Goal: Transaction & Acquisition: Purchase product/service

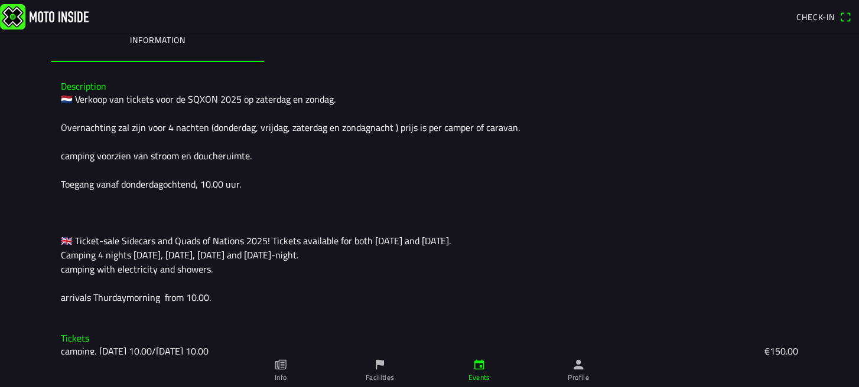
scroll to position [48, 0]
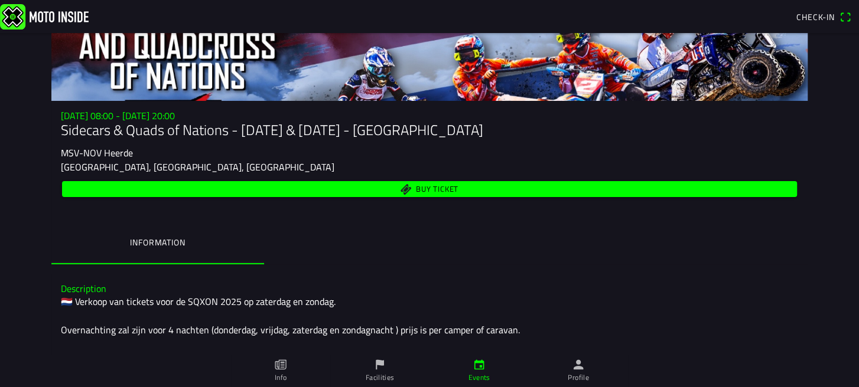
click at [416, 185] on span "Buy ticket" at bounding box center [437, 189] width 43 height 8
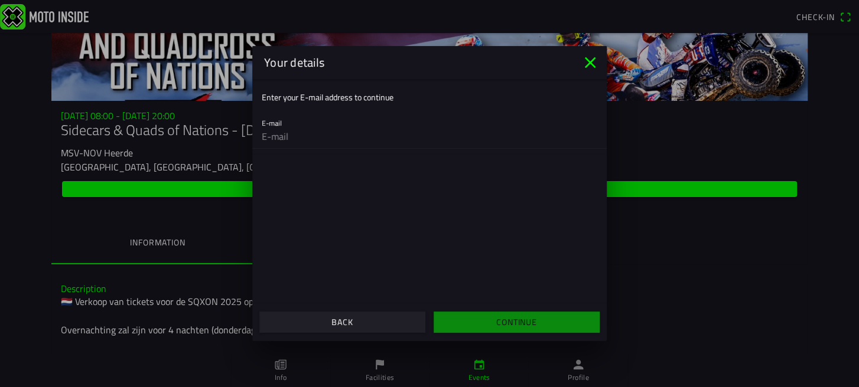
click at [274, 135] on input "email" at bounding box center [429, 137] width 335 height 24
type input "[EMAIL_ADDRESS][DOMAIN_NAME]"
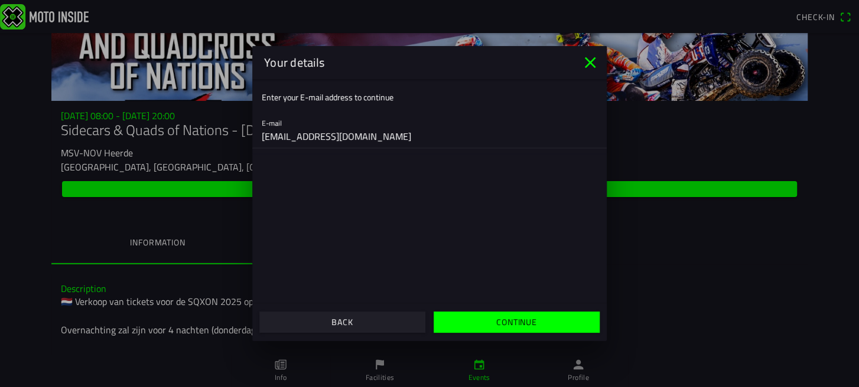
click at [0, 0] on slot "Continue" at bounding box center [0, 0] width 0 height 0
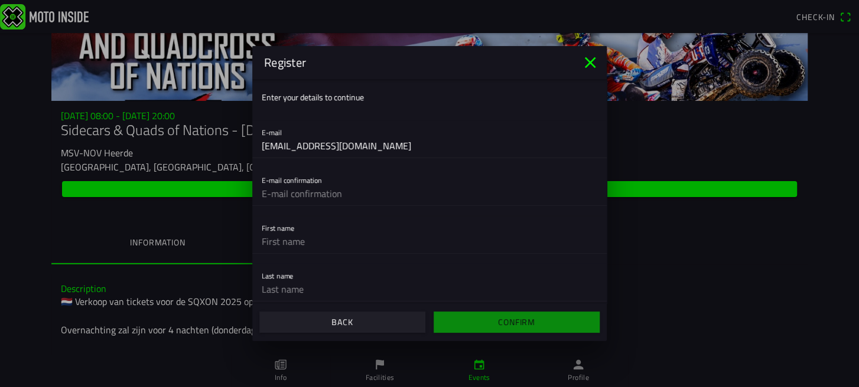
click at [298, 194] on input "text" at bounding box center [429, 194] width 335 height 24
type input "[EMAIL_ADDRESS][DOMAIN_NAME]"
type input "[PERSON_NAME]"
type input "Harte"
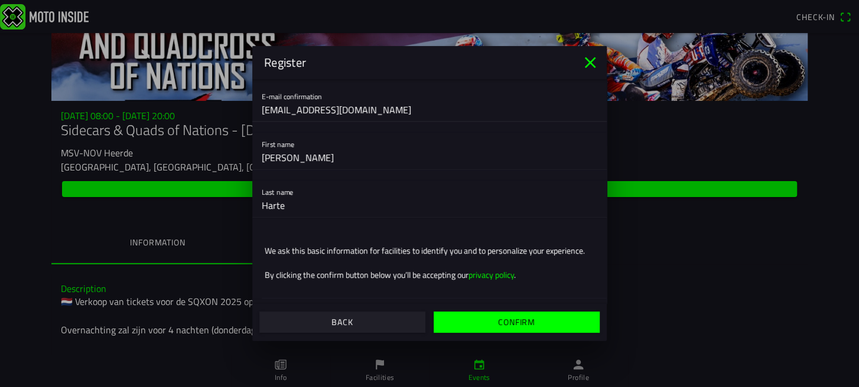
scroll to position [95, 0]
click at [0, 0] on slot "Confirm" at bounding box center [0, 0] width 0 height 0
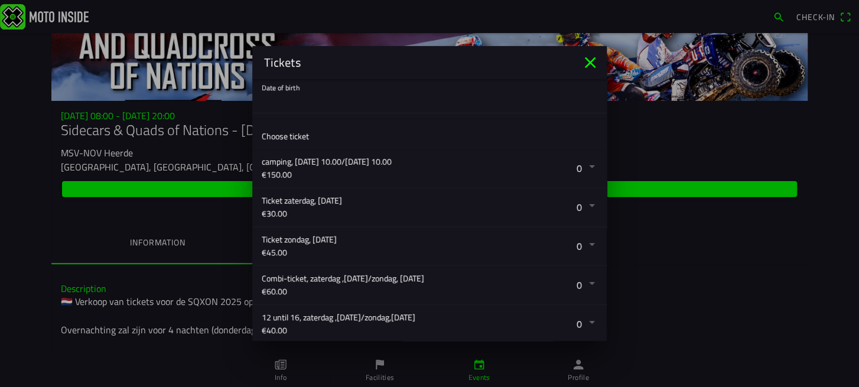
scroll to position [147, 0]
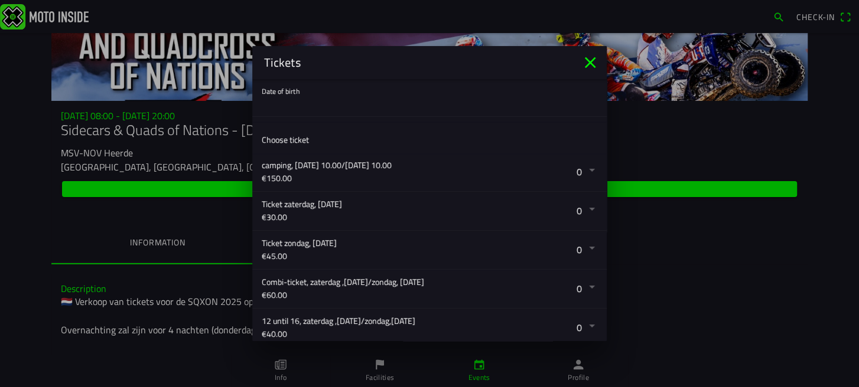
click at [577, 170] on button "button" at bounding box center [434, 172] width 345 height 38
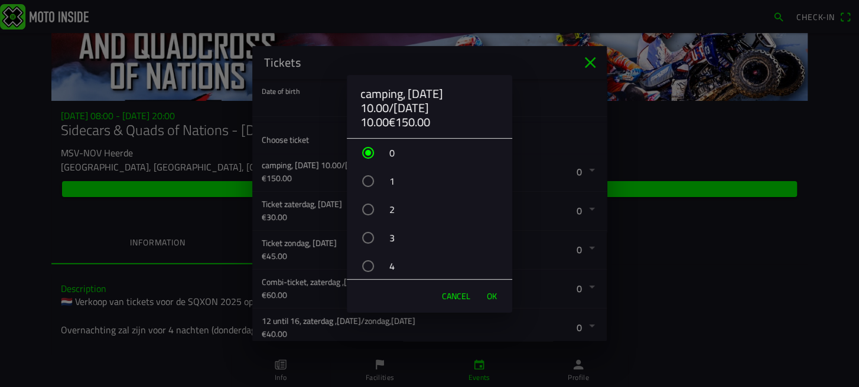
click at [368, 178] on div "button" at bounding box center [368, 181] width 12 height 12
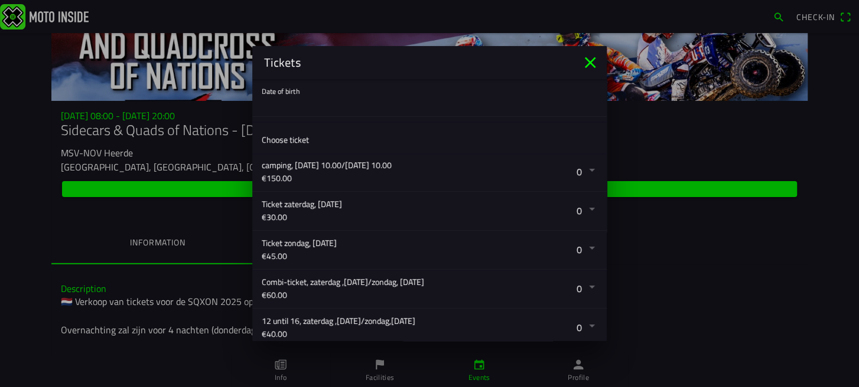
click at [200, 364] on ion-backdrop at bounding box center [429, 193] width 859 height 387
click at [581, 171] on button "button" at bounding box center [434, 172] width 345 height 38
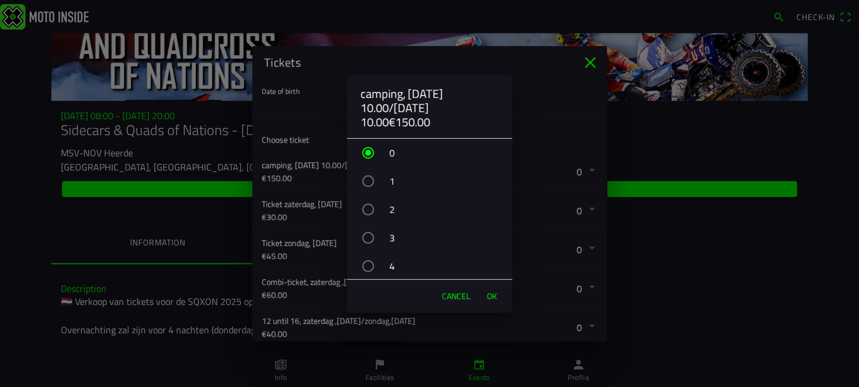
click at [367, 180] on div "button" at bounding box center [368, 181] width 12 height 12
click at [491, 295] on span "OK" at bounding box center [492, 297] width 10 height 12
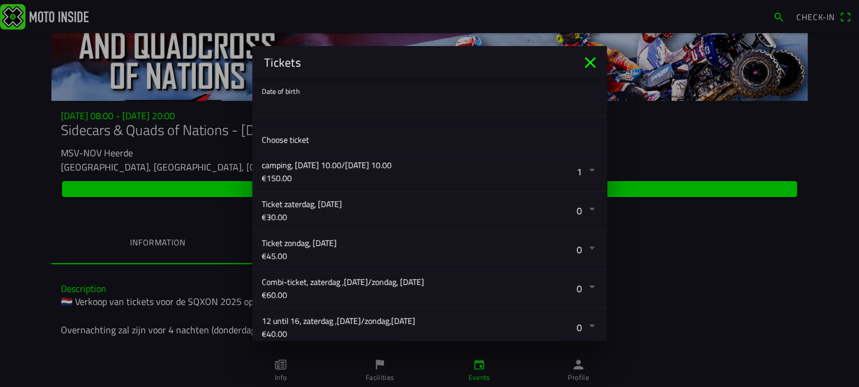
click at [579, 286] on button "button" at bounding box center [434, 289] width 345 height 38
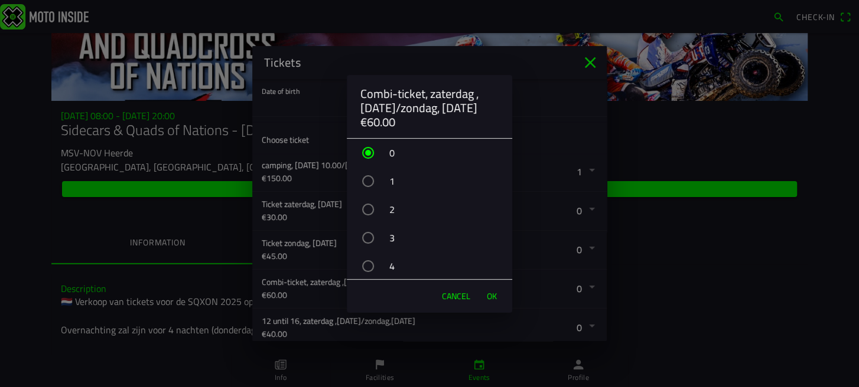
click at [372, 209] on div "button" at bounding box center [368, 210] width 12 height 12
click at [495, 295] on span "OK" at bounding box center [492, 297] width 10 height 12
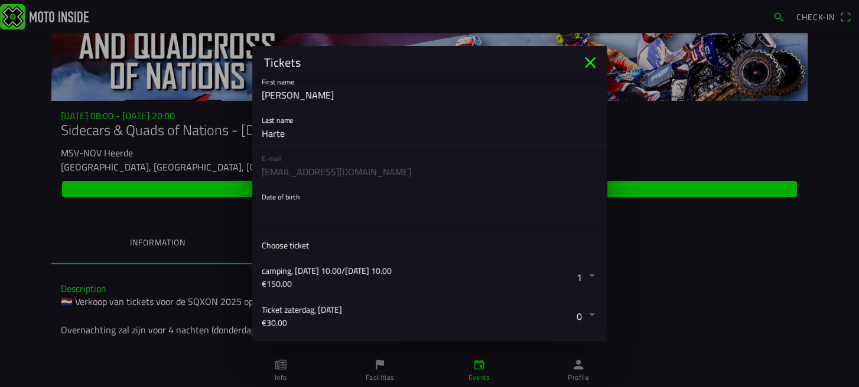
scroll to position [14, 0]
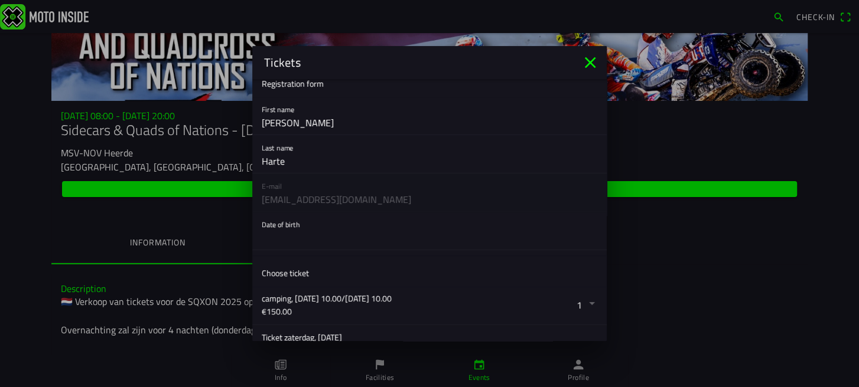
click at [294, 221] on button "button" at bounding box center [434, 231] width 345 height 38
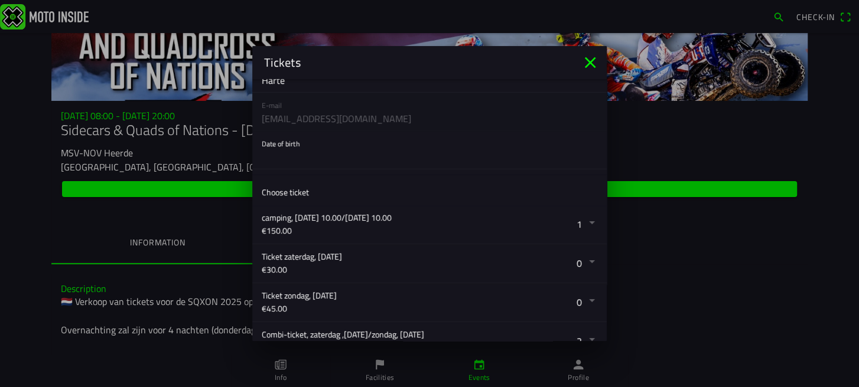
scroll to position [0, 0]
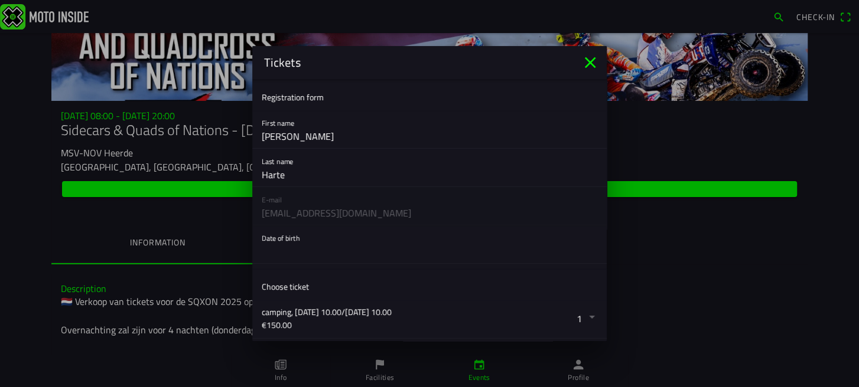
click at [276, 239] on button "button" at bounding box center [434, 245] width 345 height 38
click at [266, 238] on ion-backdrop at bounding box center [429, 193] width 859 height 387
click at [287, 237] on button "button" at bounding box center [434, 245] width 345 height 38
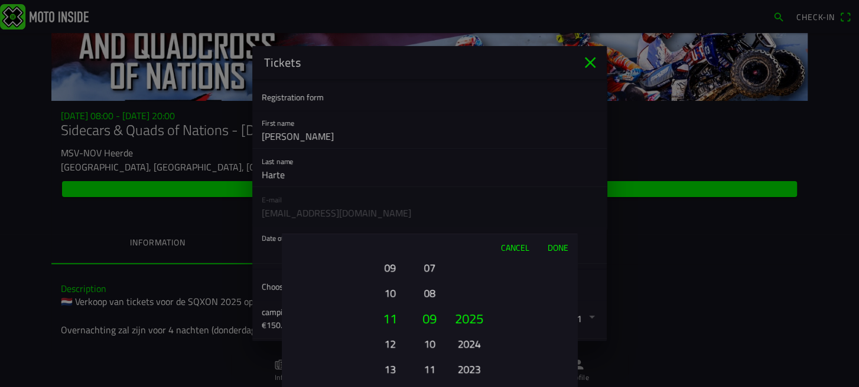
click at [389, 293] on button "10" at bounding box center [389, 293] width 32 height 21
click at [389, 293] on button "09" at bounding box center [389, 293] width 32 height 21
click at [389, 292] on button "08" at bounding box center [389, 293] width 32 height 21
click at [389, 292] on button "07" at bounding box center [389, 293] width 32 height 21
click at [389, 292] on button "06" at bounding box center [389, 293] width 32 height 21
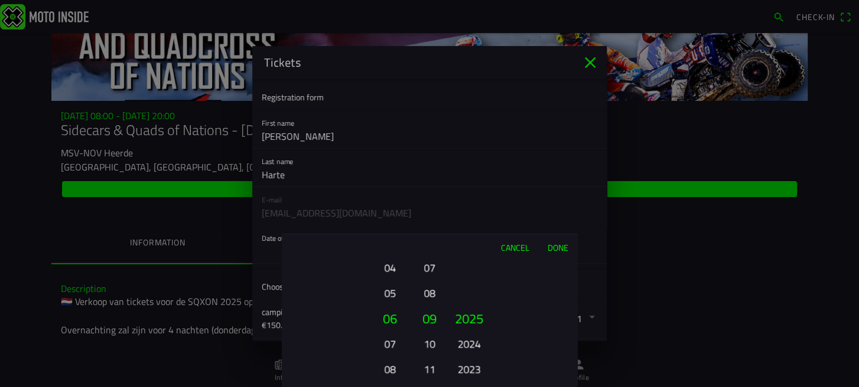
click at [389, 292] on button "05" at bounding box center [389, 293] width 32 height 21
click at [389, 278] on button "04" at bounding box center [389, 268] width 32 height 21
click at [389, 292] on button "03" at bounding box center [389, 293] width 32 height 21
click at [440, 339] on ion-picker-column "01 02 03 04 05 06 07 08 09 10 11 12" at bounding box center [430, 323] width 30 height 127
click at [432, 349] on button "10" at bounding box center [429, 344] width 17 height 21
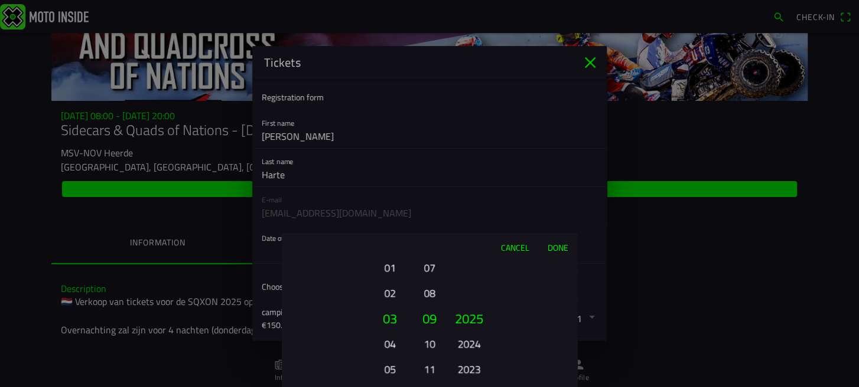
click at [432, 359] on button "11" at bounding box center [429, 369] width 17 height 21
click at [432, 349] on button "12" at bounding box center [429, 344] width 17 height 21
click at [432, 349] on ion-picker-column "01 02 03 04 05 06 07 08 09 10 11 12" at bounding box center [430, 323] width 30 height 127
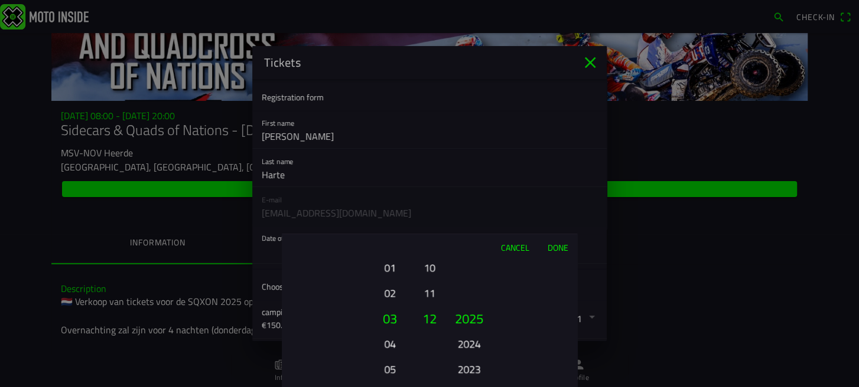
click at [432, 349] on ion-picker-column "01 02 03 04 05 06 07 08 09 10 11 12" at bounding box center [430, 323] width 30 height 127
click at [431, 286] on button "11" at bounding box center [429, 293] width 17 height 21
click at [431, 286] on button "10" at bounding box center [429, 293] width 17 height 21
click at [431, 286] on button "09" at bounding box center [429, 293] width 17 height 21
click at [431, 286] on button "08" at bounding box center [429, 293] width 17 height 21
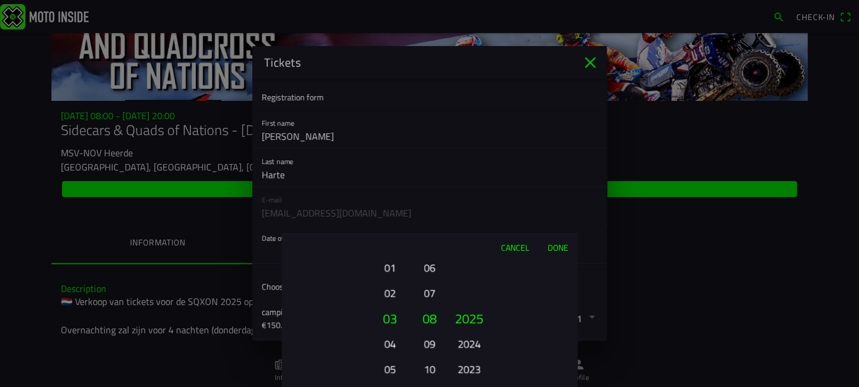
click at [431, 286] on button "07" at bounding box center [429, 293] width 17 height 21
click at [431, 286] on button "06" at bounding box center [429, 293] width 17 height 21
click at [431, 286] on button "05" at bounding box center [429, 293] width 17 height 21
click at [431, 286] on button "04" at bounding box center [429, 293] width 17 height 21
click at [431, 286] on button "03" at bounding box center [429, 293] width 17 height 21
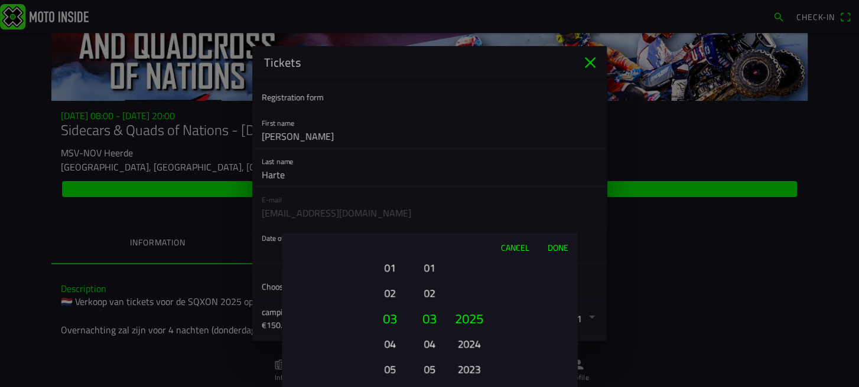
click at [389, 343] on button "04" at bounding box center [389, 344] width 32 height 21
click at [389, 359] on button "05" at bounding box center [389, 369] width 32 height 21
click at [389, 343] on button "06" at bounding box center [389, 344] width 32 height 21
click at [389, 343] on ion-picker-column "01 02 03 04 05 06 07 08 09 10 11 12 13 14 15 16 17 18 19 20 21 22 23 24 25 26 2…" at bounding box center [348, 323] width 133 height 127
click at [389, 343] on button "08" at bounding box center [389, 344] width 32 height 21
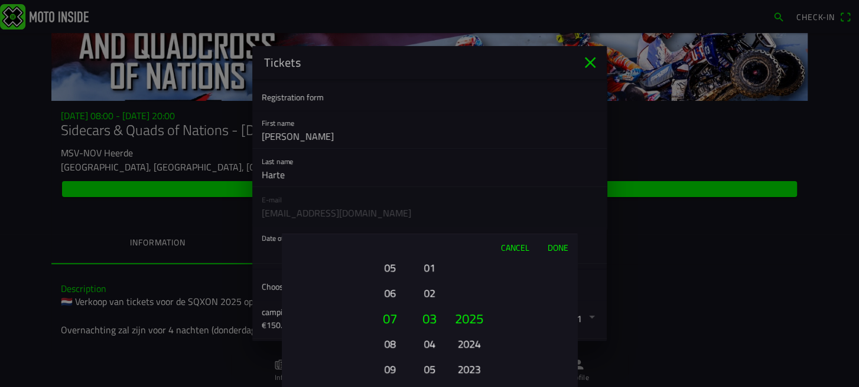
click at [389, 359] on button "09" at bounding box center [389, 369] width 32 height 21
click at [389, 343] on button "10" at bounding box center [389, 344] width 32 height 21
click at [389, 343] on button "11" at bounding box center [389, 344] width 32 height 21
click at [389, 343] on button "12" at bounding box center [389, 344] width 32 height 21
click at [389, 359] on button "13" at bounding box center [389, 369] width 32 height 21
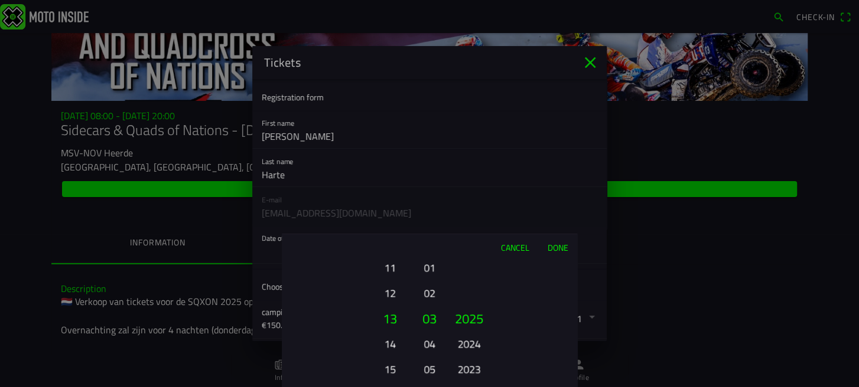
click at [389, 343] on button "14" at bounding box center [389, 344] width 32 height 21
click at [389, 343] on button "15" at bounding box center [389, 344] width 32 height 21
click at [389, 359] on button "16" at bounding box center [389, 369] width 32 height 21
click at [390, 343] on button "17" at bounding box center [389, 344] width 32 height 21
click at [391, 343] on button "18" at bounding box center [389, 344] width 32 height 21
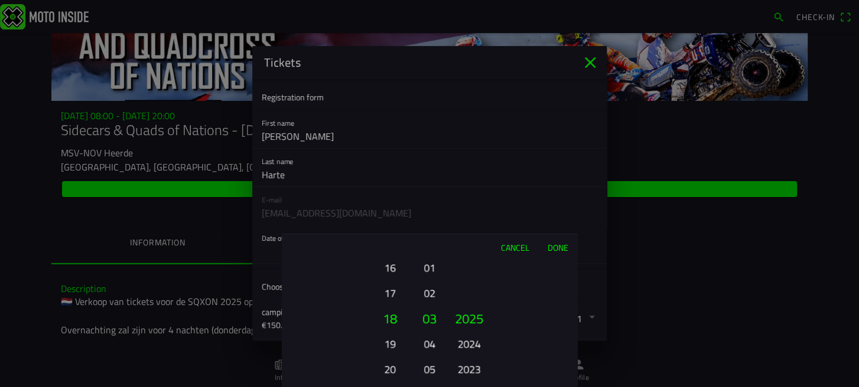
click at [391, 343] on button "19" at bounding box center [389, 344] width 32 height 21
click at [391, 343] on button "20" at bounding box center [389, 344] width 32 height 21
click at [391, 359] on button "21" at bounding box center [389, 369] width 32 height 21
click at [391, 343] on button "22" at bounding box center [389, 344] width 32 height 21
click at [391, 343] on button "23" at bounding box center [389, 344] width 32 height 21
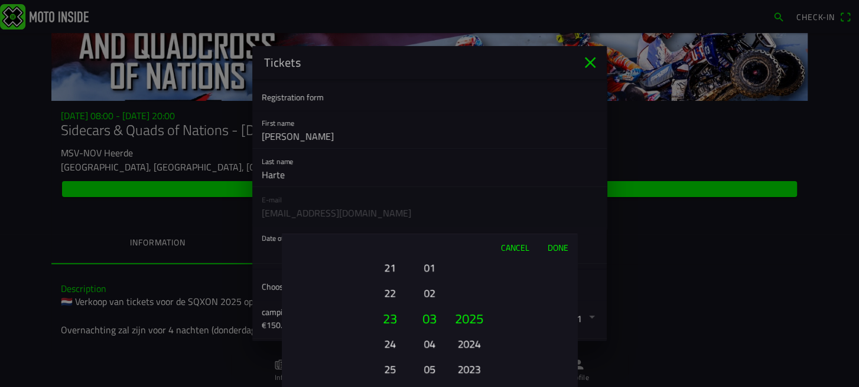
click at [391, 343] on button "24" at bounding box center [389, 344] width 32 height 21
click at [391, 342] on button "25" at bounding box center [389, 343] width 32 height 21
click at [391, 342] on button "25" at bounding box center [389, 338] width 32 height 21
click at [391, 353] on button "26" at bounding box center [389, 363] width 32 height 21
click at [391, 342] on ion-picker-column "01 02 03 04 05 06 07 08 09 10 11 12 13 14 15 16 17 18 19 20 21 22 23 24 25 26 2…" at bounding box center [348, 323] width 133 height 127
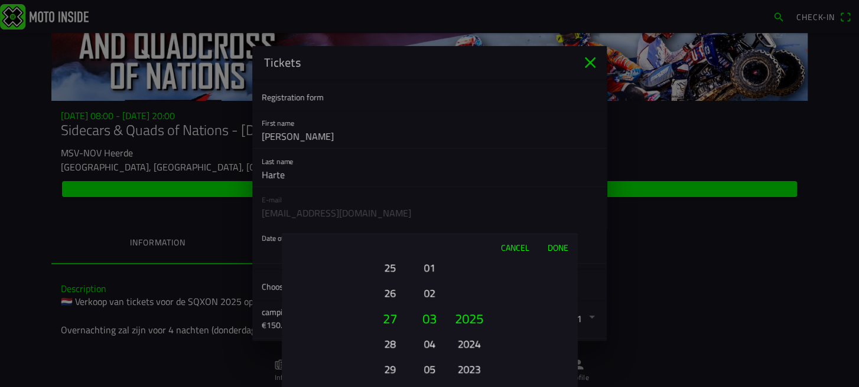
click at [388, 346] on button "28" at bounding box center [389, 344] width 32 height 21
click at [388, 346] on button "28" at bounding box center [389, 355] width 32 height 21
click at [390, 289] on button "27" at bounding box center [389, 293] width 32 height 21
click at [470, 369] on button "2023" at bounding box center [468, 369] width 32 height 21
click at [470, 369] on button "2021" at bounding box center [468, 369] width 32 height 21
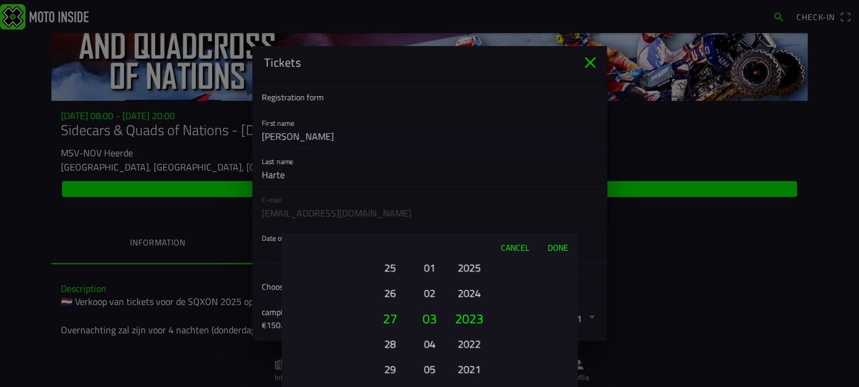
click at [470, 369] on button "2017" at bounding box center [468, 369] width 32 height 21
click at [470, 369] on button "2015" at bounding box center [468, 369] width 32 height 21
click at [470, 369] on button "2013" at bounding box center [468, 369] width 32 height 21
click at [470, 369] on ion-picker-column "2025 2024 2023 2022 2021 2020 2019 2018 2017 2016 2015 2014 2013 2012 2011 2010…" at bounding box center [510, 323] width 133 height 127
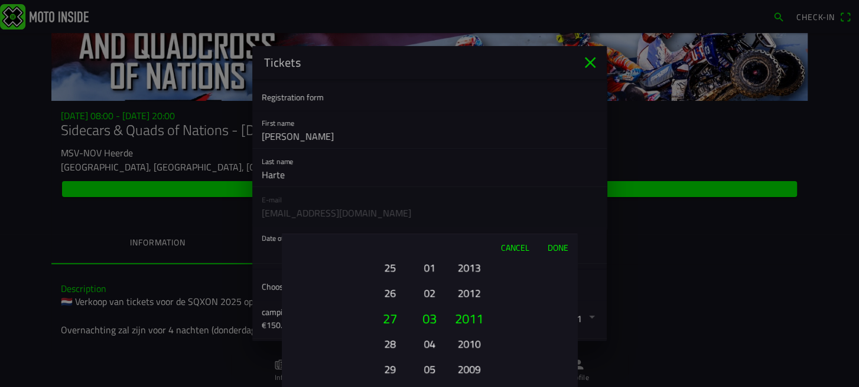
click at [470, 369] on div "2025 2024 2023 2022 2021 2020 2019 2018 2017 2016 2015 2014 2013 2012 2011 2010…" at bounding box center [469, 369] width 40 height 127
click at [470, 369] on button "2007" at bounding box center [468, 369] width 32 height 21
click at [470, 369] on ion-picker-column "2025 2024 2023 2022 2021 2020 2019 2018 2017 2016 2015 2014 2013 2012 2011 2010…" at bounding box center [510, 323] width 133 height 127
click at [470, 369] on button "2003" at bounding box center [468, 369] width 32 height 21
click at [471, 366] on ion-picker-column "2025 2024 2023 2022 2021 2020 2019 2018 2017 2016 2015 2014 2013 2012 2011 2010…" at bounding box center [510, 323] width 133 height 127
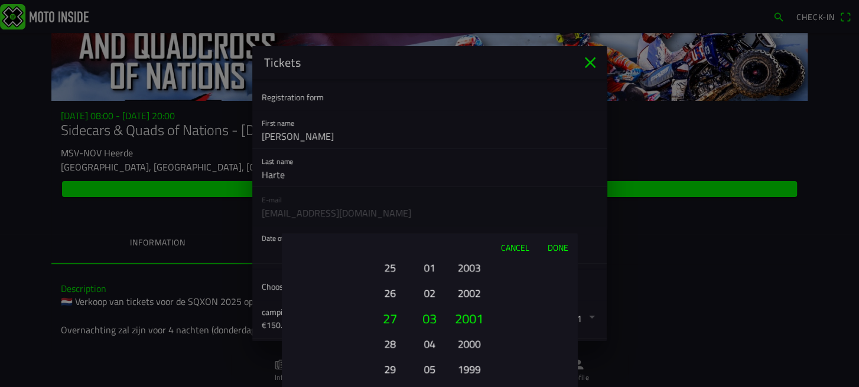
click at [471, 366] on ion-picker-column "2025 2024 2023 2022 2021 2020 2019 2018 2017 2016 2015 2014 2013 2012 2011 2010…" at bounding box center [510, 323] width 133 height 127
click at [471, 365] on button "1991" at bounding box center [468, 369] width 32 height 21
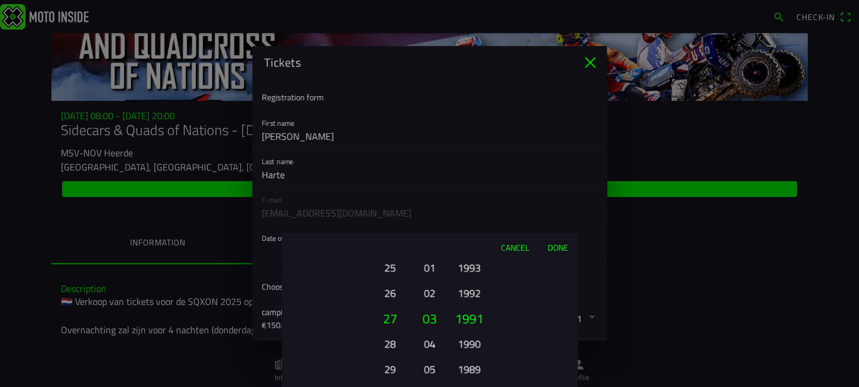
click at [471, 365] on ion-picker-column "2025 2024 2023 2022 2021 2020 2019 2018 2017 2016 2015 2014 2013 2012 2011 2010…" at bounding box center [510, 323] width 133 height 127
click at [471, 365] on button "1987" at bounding box center [468, 369] width 32 height 21
click at [471, 365] on ion-picker-column "2025 2024 2023 2022 2021 2020 2019 2018 2017 2016 2015 2014 2013 2012 2011 2010…" at bounding box center [510, 323] width 133 height 127
click at [471, 365] on button "1983" at bounding box center [468, 369] width 32 height 21
click at [471, 365] on button "1981" at bounding box center [468, 369] width 32 height 21
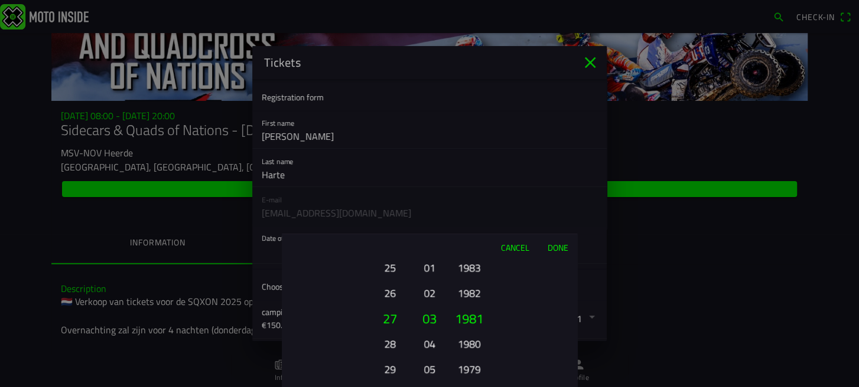
click at [471, 365] on button "1979" at bounding box center [468, 369] width 32 height 21
click at [471, 365] on button "1977" at bounding box center [468, 369] width 32 height 21
click at [471, 364] on ion-picker-column "2025 2024 2023 2022 2021 2020 2019 2018 2017 2016 2015 2014 2013 2012 2011 2010…" at bounding box center [510, 323] width 133 height 127
click at [472, 364] on button "1973" at bounding box center [468, 369] width 32 height 21
click at [474, 362] on button "1971" at bounding box center [468, 369] width 32 height 21
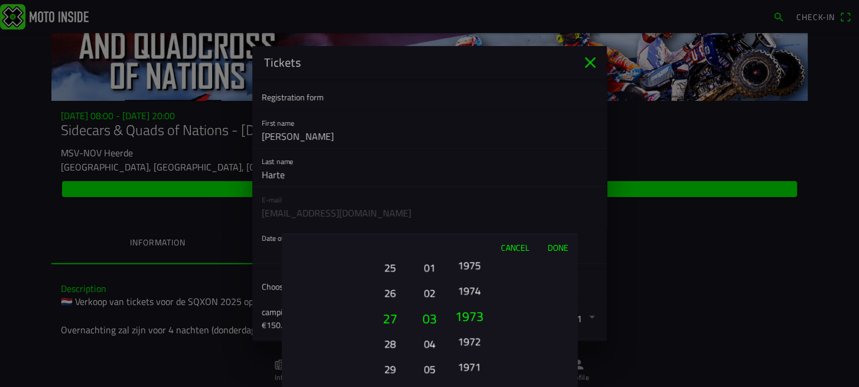
click at [477, 360] on button "1971" at bounding box center [468, 367] width 32 height 21
click at [477, 360] on ion-picker-column "2025 2024 2023 2022 2021 2020 2019 2018 2017 2016 2015 2014 2013 2012 2011 2010…" at bounding box center [510, 323] width 133 height 127
click at [468, 373] on button "1967" at bounding box center [468, 369] width 32 height 21
click at [464, 375] on ion-picker-column "2025 2024 2023 2022 2021 2020 2019 2018 2017 2016 2015 2014 2013 2012 2011 2010…" at bounding box center [510, 323] width 133 height 127
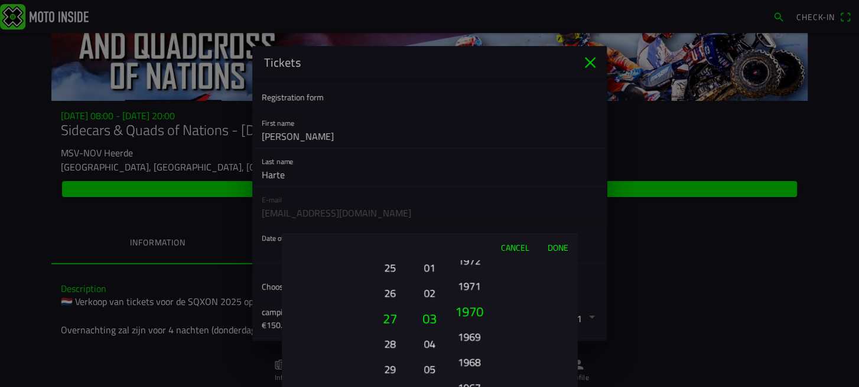
click at [466, 360] on button "1968" at bounding box center [468, 362] width 32 height 21
click at [466, 360] on div "2025 2024 2023 2022 2021 2020 2019 2018 2017 2016 2015 2014 2013 2012 2011 2010…" at bounding box center [469, 369] width 40 height 127
click at [466, 360] on ion-picker-column "2025 2024 2023 2022 2021 2020 2019 2018 2017 2016 2015 2014 2013 2012 2011 2010…" at bounding box center [510, 323] width 133 height 127
click at [466, 360] on button "1962" at bounding box center [468, 369] width 32 height 21
click at [466, 360] on ion-picker-column "2025 2024 2023 2022 2021 2020 2019 2018 2017 2016 2015 2014 2013 2012 2011 2010…" at bounding box center [510, 323] width 133 height 127
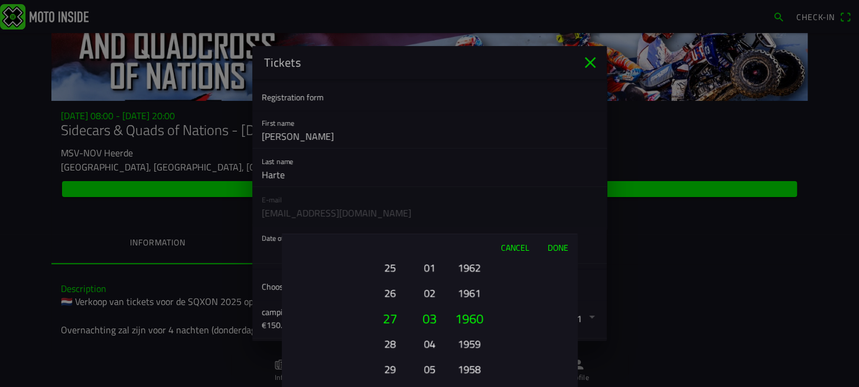
click at [466, 360] on ion-picker-column "2025 2024 2023 2022 2021 2020 2019 2018 2017 2016 2015 2014 2013 2012 2011 2010…" at bounding box center [510, 323] width 133 height 127
click at [466, 360] on button "1956" at bounding box center [468, 369] width 32 height 21
click at [466, 360] on ion-picker-column "2025 2024 2023 2022 2021 2020 2019 2018 2017 2016 2015 2014 2013 2012 2011 2010…" at bounding box center [510, 323] width 133 height 127
click at [466, 360] on button "1950" at bounding box center [468, 369] width 32 height 21
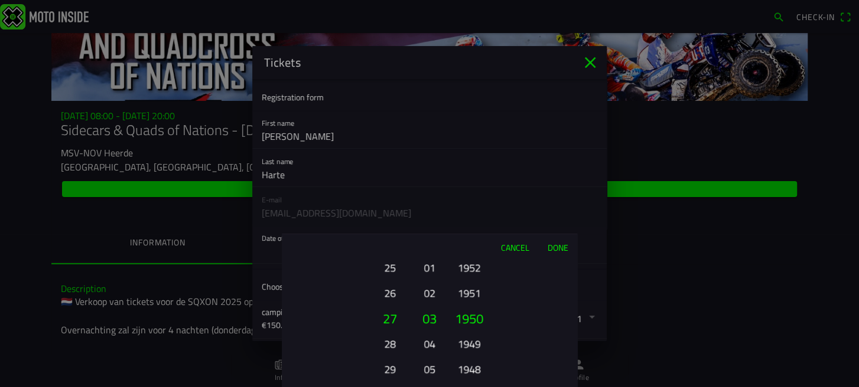
click at [463, 289] on button "1951" at bounding box center [468, 293] width 32 height 21
click at [463, 289] on button "1952" at bounding box center [468, 293] width 32 height 21
click at [463, 289] on button "1953" at bounding box center [468, 293] width 32 height 21
click at [463, 289] on button "1954" at bounding box center [468, 293] width 32 height 21
click at [463, 289] on button "1955" at bounding box center [468, 293] width 32 height 21
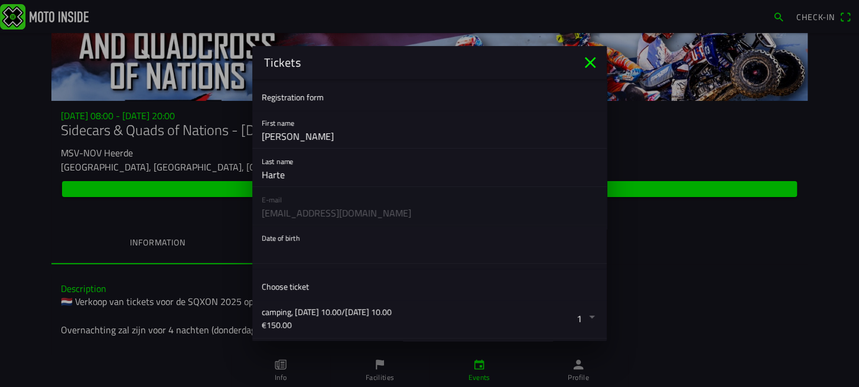
click at [599, 314] on ion-backdrop at bounding box center [429, 193] width 859 height 387
click at [278, 241] on button "button" at bounding box center [434, 245] width 345 height 38
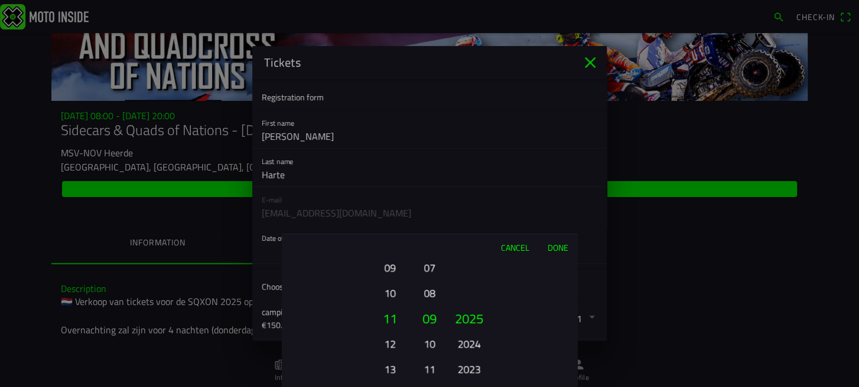
click at [387, 369] on button "13" at bounding box center [389, 369] width 32 height 21
click at [387, 369] on button "15" at bounding box center [389, 369] width 32 height 21
click at [387, 369] on ion-picker-column "01 02 03 04 05 06 07 08 09 10 11 12 13 14 15 16 17 18 19 20 21 22 23 24 25 26 2…" at bounding box center [348, 323] width 133 height 127
click at [387, 369] on button "21" at bounding box center [389, 369] width 32 height 21
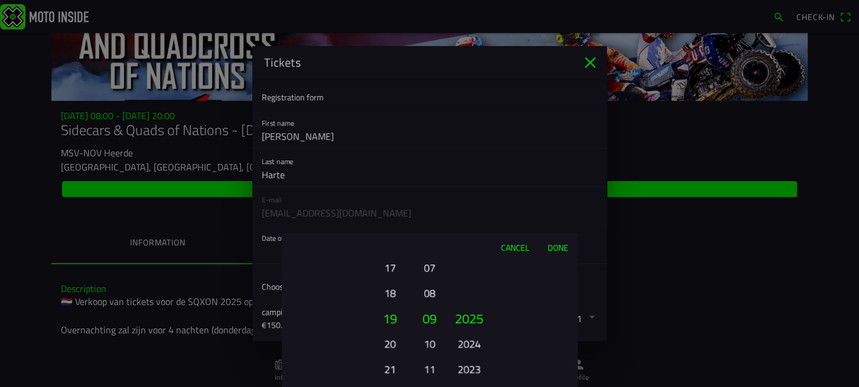
click at [387, 369] on button "25" at bounding box center [389, 369] width 32 height 21
click at [387, 369] on button "27" at bounding box center [389, 369] width 32 height 21
click at [387, 369] on button "29" at bounding box center [389, 369] width 32 height 21
click at [392, 262] on button "27" at bounding box center [389, 268] width 32 height 21
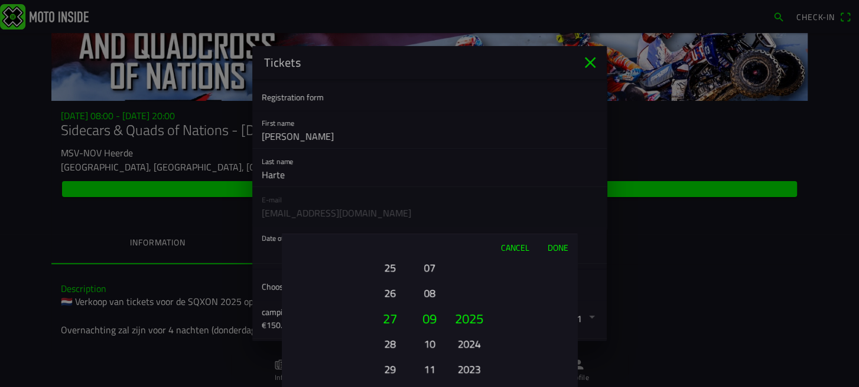
click at [425, 278] on button "07" at bounding box center [429, 268] width 17 height 21
click at [425, 306] on div "01 02 03 04 05 06 07 08 09 10 11 12" at bounding box center [429, 369] width 20 height 127
click at [430, 317] on button "03" at bounding box center [429, 318] width 20 height 25
click at [465, 370] on button "2023" at bounding box center [468, 369] width 32 height 21
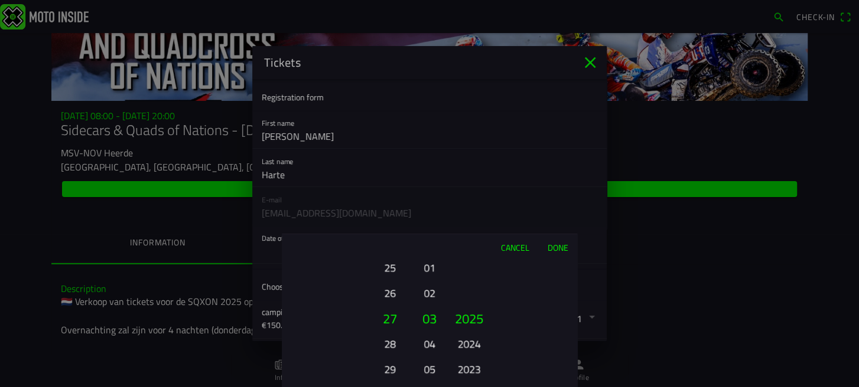
click at [465, 370] on ion-picker-column "2025 2024 2023 2022 2021 2020 2019 2018 2017 2016 2015 2014 2013 2012 2011 2010…" at bounding box center [510, 323] width 133 height 127
click at [465, 370] on div "2025 2024 2023 2022 2021 2020 2019 2018 2017 2016 2015 2014 2013 2012 2011 2010…" at bounding box center [469, 369] width 40 height 127
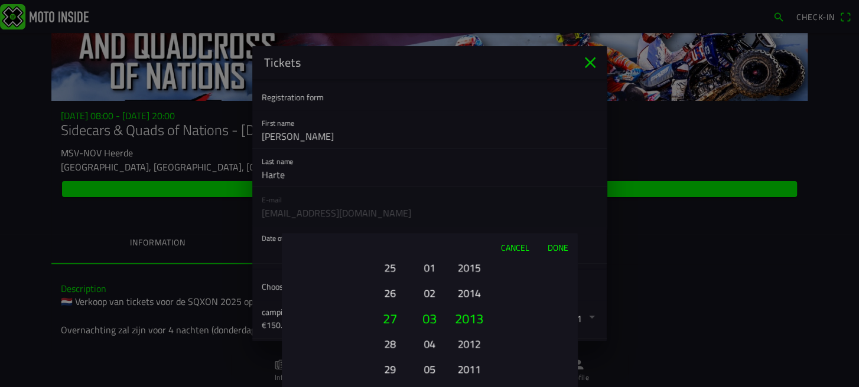
click at [465, 370] on ion-picker-column "2025 2024 2023 2022 2021 2020 2019 2018 2017 2016 2015 2014 2013 2012 2011 2010…" at bounding box center [510, 323] width 133 height 127
click at [465, 370] on div "2025 2024 2023 2022 2021 2020 2019 2018 2017 2016 2015 2014 2013 2012 2011 2010…" at bounding box center [469, 369] width 40 height 127
click at [465, 370] on ion-picker-column "2025 2024 2023 2022 2021 2020 2019 2018 2017 2016 2015 2014 2013 2012 2011 2010…" at bounding box center [510, 323] width 133 height 127
click at [465, 370] on div "2025 2024 2023 2022 2021 2020 2019 2018 2017 2016 2015 2014 2013 2012 2011 2010…" at bounding box center [469, 369] width 40 height 127
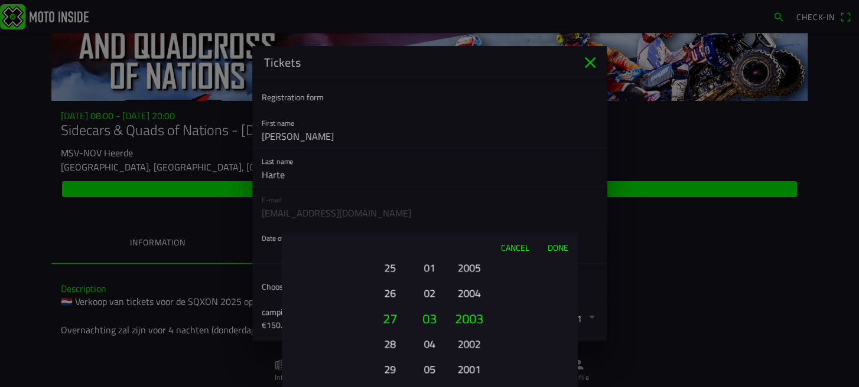
click at [465, 370] on div "2025 2024 2023 2022 2021 2020 2019 2018 2017 2016 2015 2014 2013 2012 2011 2010…" at bounding box center [469, 369] width 40 height 127
click at [465, 370] on ion-picker-column "2025 2024 2023 2022 2021 2020 2019 2018 2017 2016 2015 2014 2013 2012 2011 2010…" at bounding box center [510, 323] width 133 height 127
click at [465, 370] on div "2025 2024 2023 2022 2021 2020 2019 2018 2017 2016 2015 2014 2013 2012 2011 2010…" at bounding box center [469, 369] width 40 height 127
click at [465, 370] on ion-picker-column "2025 2024 2023 2022 2021 2020 2019 2018 2017 2016 2015 2014 2013 2012 2011 2010…" at bounding box center [510, 323] width 133 height 127
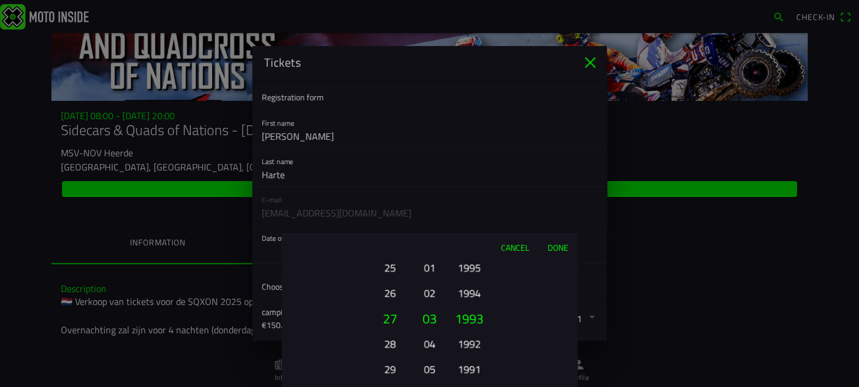
click at [465, 370] on button "1991" at bounding box center [468, 369] width 32 height 21
click at [465, 370] on ion-picker-column "2025 2024 2023 2022 2021 2020 2019 2018 2017 2016 2015 2014 2013 2012 2011 2010…" at bounding box center [510, 323] width 133 height 127
click at [465, 370] on button "1985" at bounding box center [468, 369] width 32 height 21
click at [465, 370] on ion-picker-column "2025 2024 2023 2022 2021 2020 2019 2018 2017 2016 2015 2014 2013 2012 2011 2010…" at bounding box center [510, 323] width 133 height 127
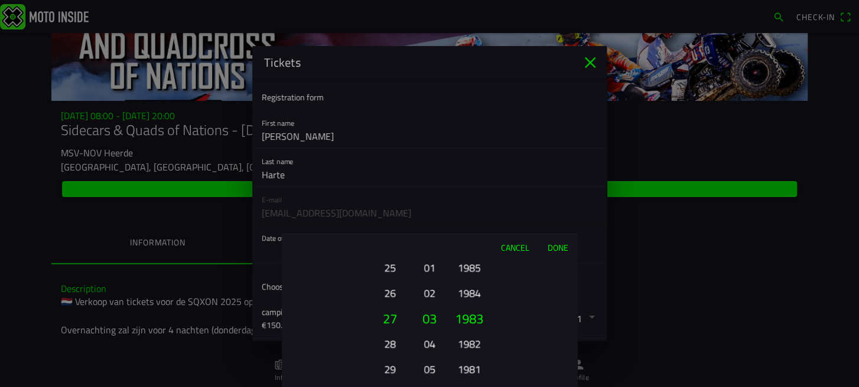
click at [465, 370] on ion-picker-column "2025 2024 2023 2022 2021 2020 2019 2018 2017 2016 2015 2014 2013 2012 2011 2010…" at bounding box center [510, 323] width 133 height 127
click at [465, 370] on button "1973" at bounding box center [468, 369] width 32 height 21
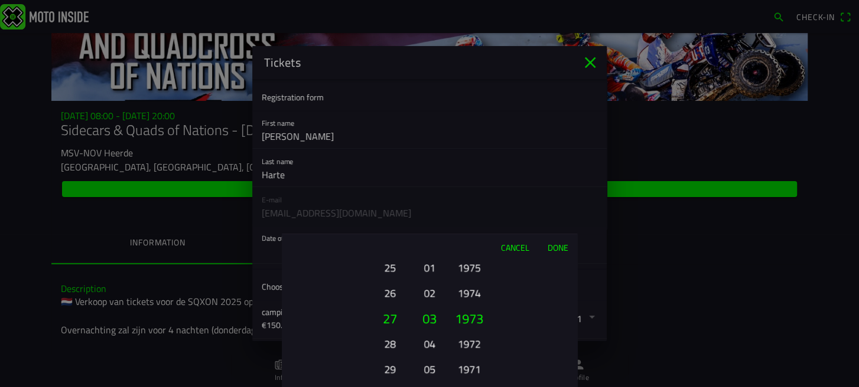
click at [465, 370] on button "1971" at bounding box center [468, 369] width 32 height 21
click at [465, 370] on ion-picker-column "2025 2024 2023 2022 2021 2020 2019 2018 2017 2016 2015 2014 2013 2012 2011 2010…" at bounding box center [510, 323] width 133 height 127
click at [465, 370] on button "1965" at bounding box center [468, 369] width 32 height 21
click at [465, 370] on ion-picker-column "2025 2024 2023 2022 2021 2020 2019 2018 2017 2016 2015 2014 2013 2012 2011 2010…" at bounding box center [510, 323] width 133 height 127
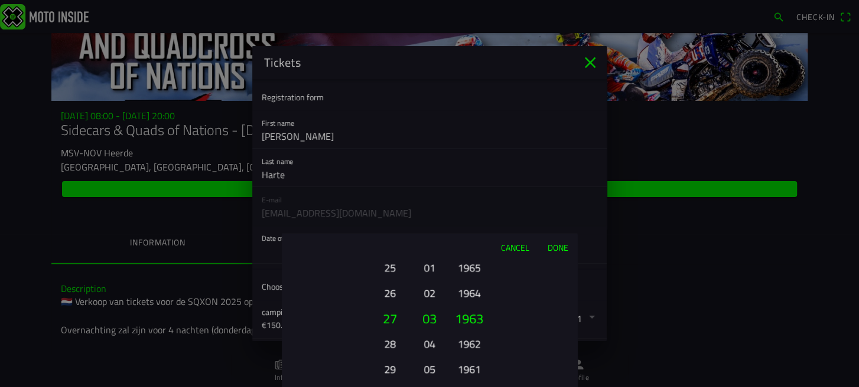
click at [465, 370] on button "1961" at bounding box center [468, 369] width 32 height 21
click at [465, 370] on button "1959" at bounding box center [468, 369] width 32 height 21
click at [465, 370] on button "1957" at bounding box center [468, 369] width 32 height 21
click at [465, 370] on button "1955" at bounding box center [468, 369] width 32 height 21
click at [469, 318] on button "1955" at bounding box center [469, 318] width 40 height 25
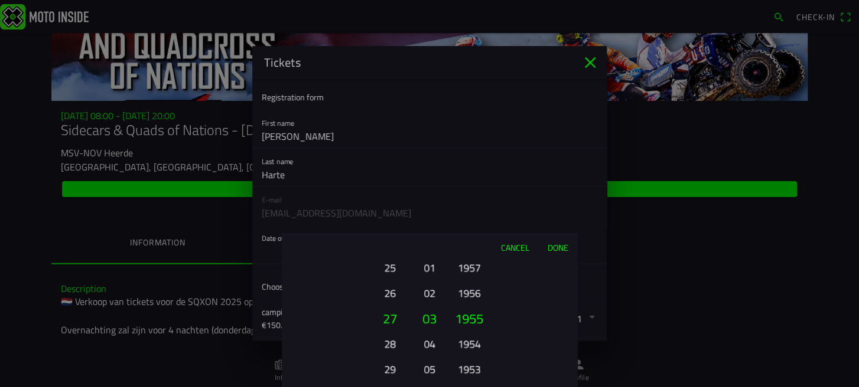
click at [560, 244] on button "Done" at bounding box center [557, 247] width 39 height 26
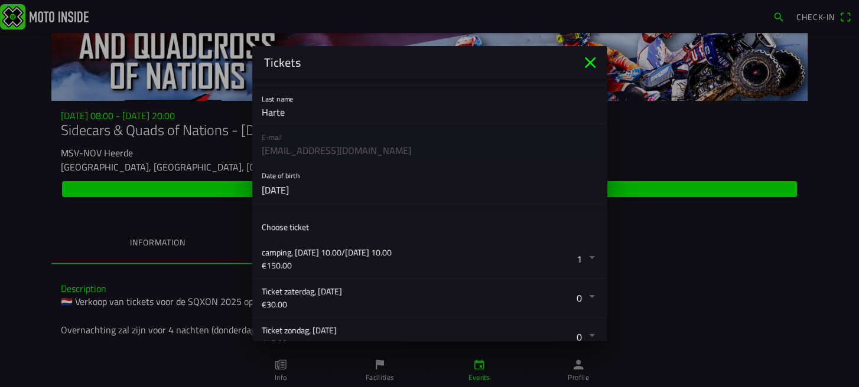
scroll to position [142, 0]
